Goal: Task Accomplishment & Management: Complete application form

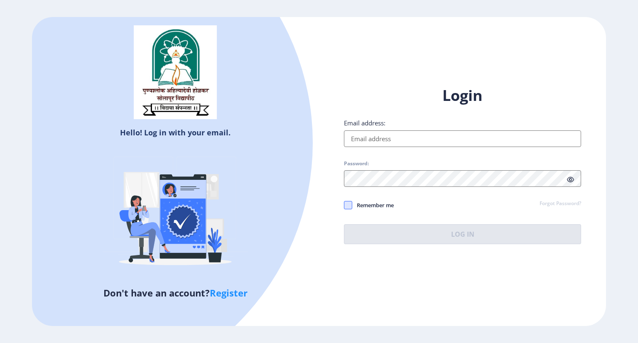
type input "[PERSON_NAME][EMAIL_ADDRESS][DOMAIN_NAME]"
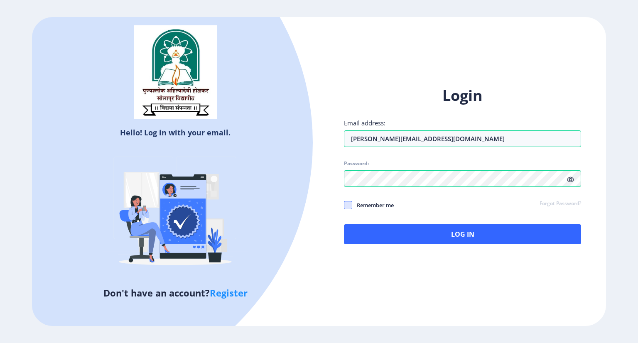
click at [351, 204] on span at bounding box center [348, 205] width 8 height 8
click at [344, 205] on input "Remember me" at bounding box center [344, 205] width 0 height 0
checkbox input "true"
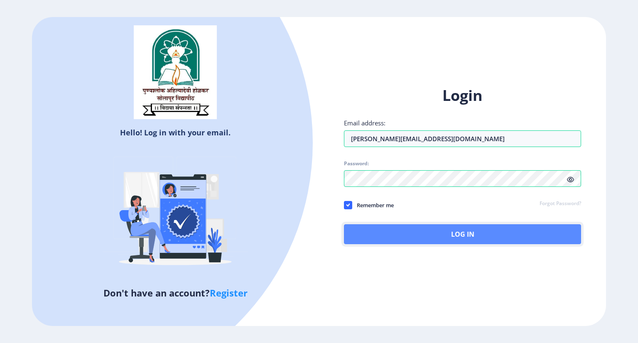
click at [462, 233] on button "Log In" at bounding box center [462, 234] width 237 height 20
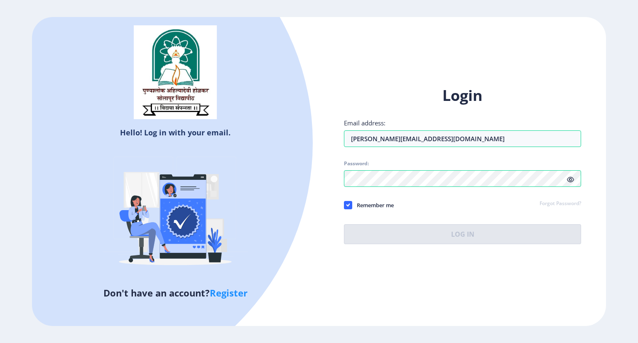
click at [572, 182] on icon at bounding box center [570, 180] width 7 height 6
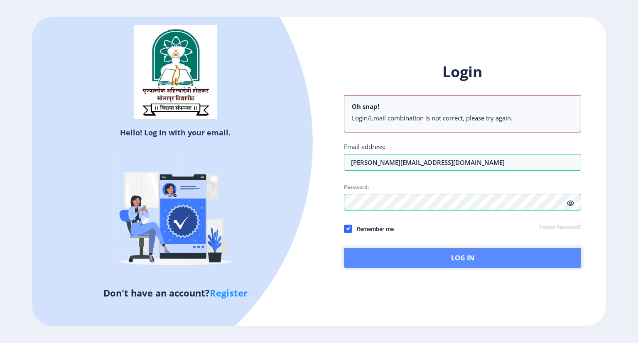
click at [417, 260] on button "Log In" at bounding box center [462, 258] width 237 height 20
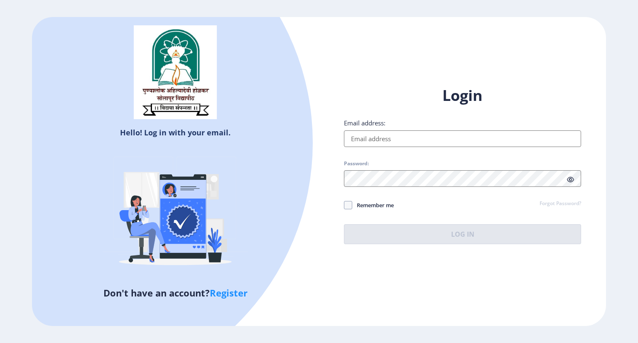
type input "[PERSON_NAME][EMAIL_ADDRESS][DOMAIN_NAME]"
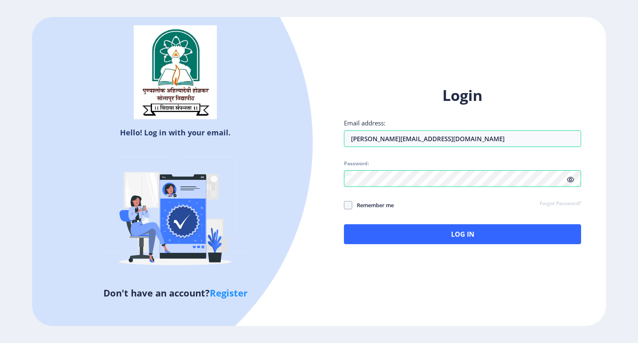
click at [342, 205] on div "Login Email address: [PERSON_NAME][EMAIL_ADDRESS][DOMAIN_NAME] Password: Rememb…" at bounding box center [462, 171] width 287 height 197
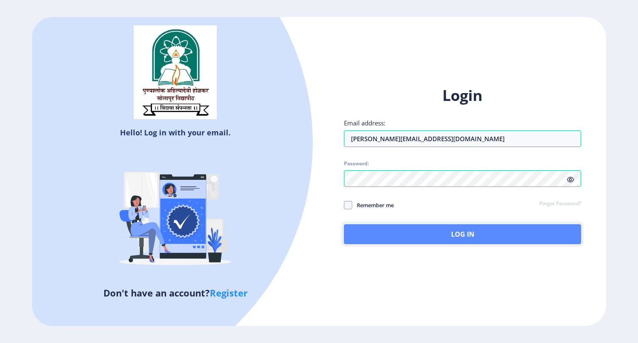
click at [440, 232] on button "Log In" at bounding box center [462, 234] width 237 height 20
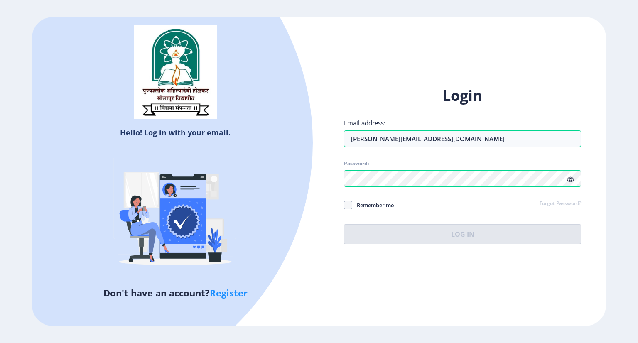
click at [431, 52] on div "Hello! Log in with your email. Don't have an account? Register Login Email addr…" at bounding box center [319, 171] width 574 height 309
